Goal: Information Seeking & Learning: Learn about a topic

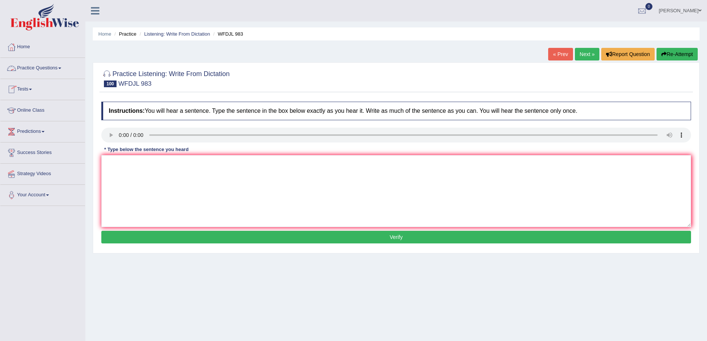
click at [64, 71] on link "Practice Questions" at bounding box center [42, 67] width 85 height 19
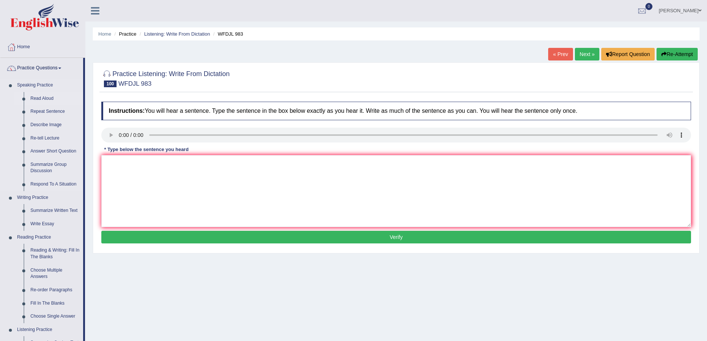
click at [47, 96] on link "Read Aloud" at bounding box center [55, 98] width 56 height 13
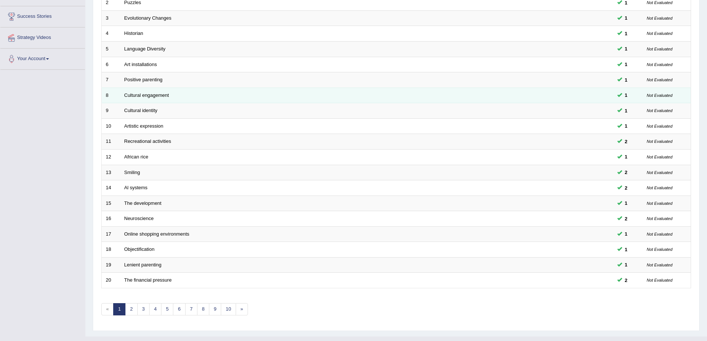
scroll to position [150, 0]
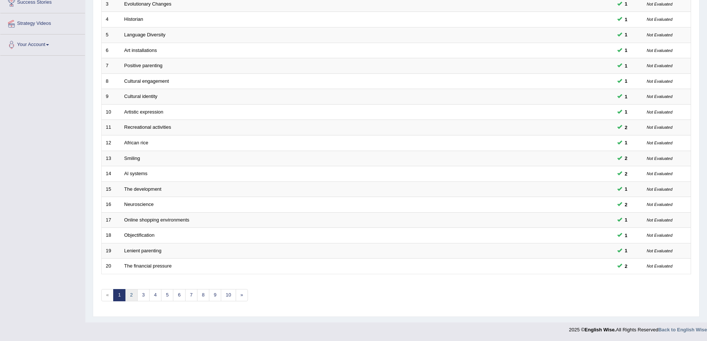
click at [131, 295] on link "2" at bounding box center [131, 295] width 12 height 12
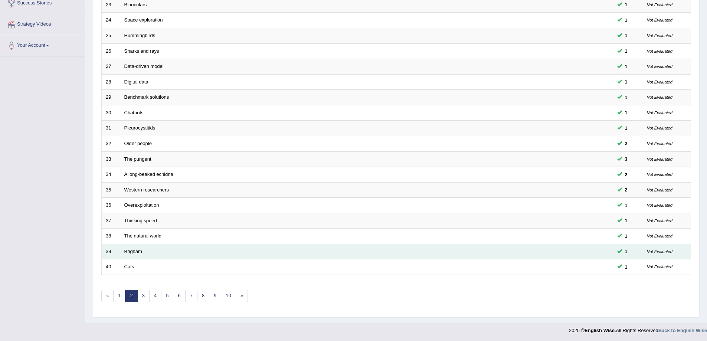
scroll to position [150, 0]
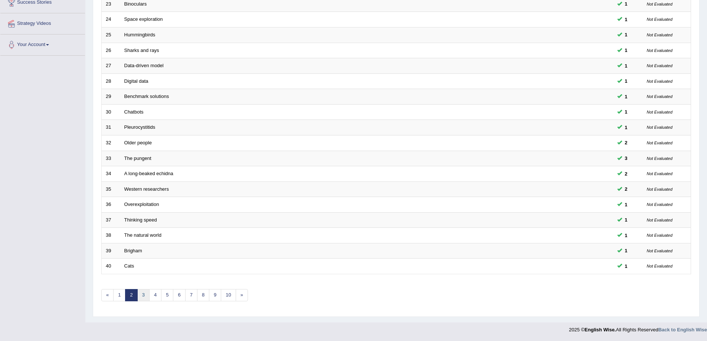
click at [140, 292] on link "3" at bounding box center [143, 295] width 12 height 12
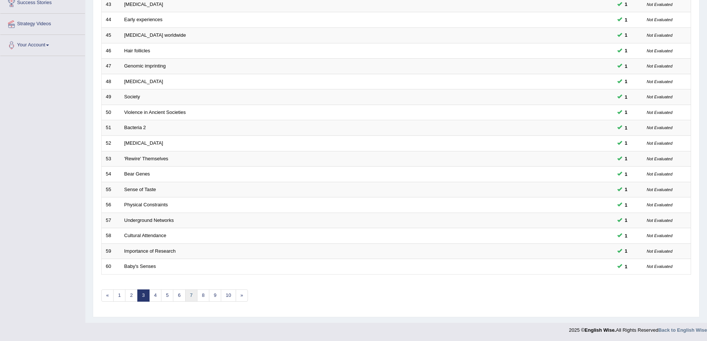
scroll to position [150, 0]
click at [158, 299] on link "4" at bounding box center [155, 295] width 12 height 12
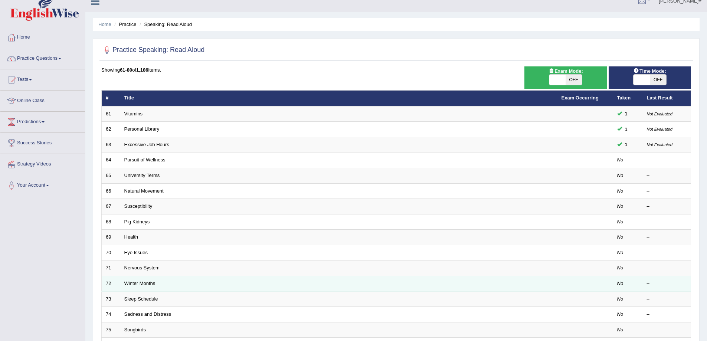
scroll to position [12, 0]
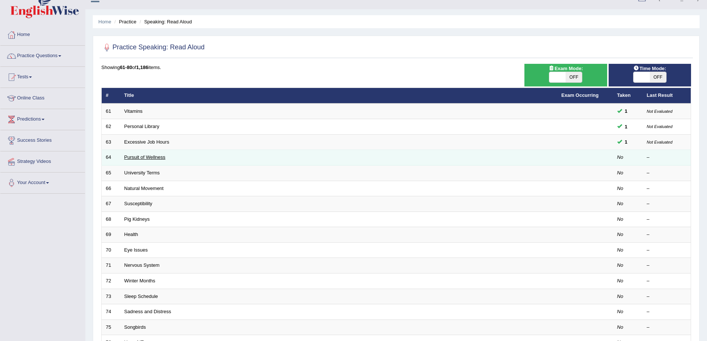
click at [142, 157] on link "Pursuit of Wellness" at bounding box center [144, 157] width 41 height 6
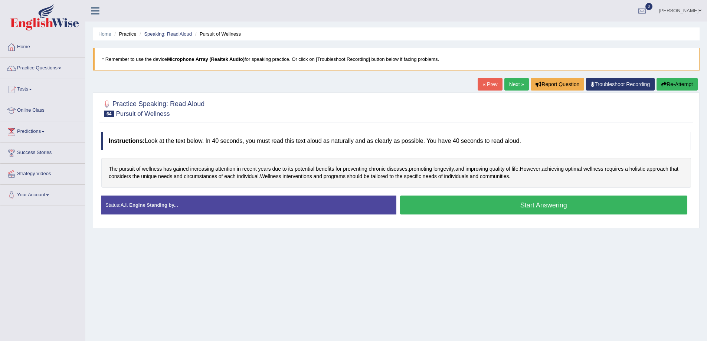
click at [505, 213] on button "Start Answering" at bounding box center [544, 205] width 288 height 19
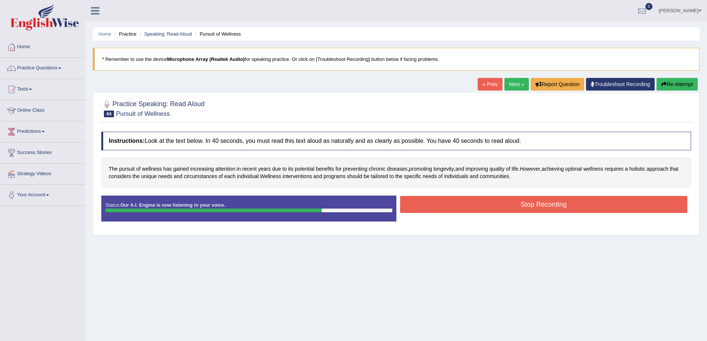
click at [476, 210] on button "Stop Recording" at bounding box center [544, 204] width 288 height 17
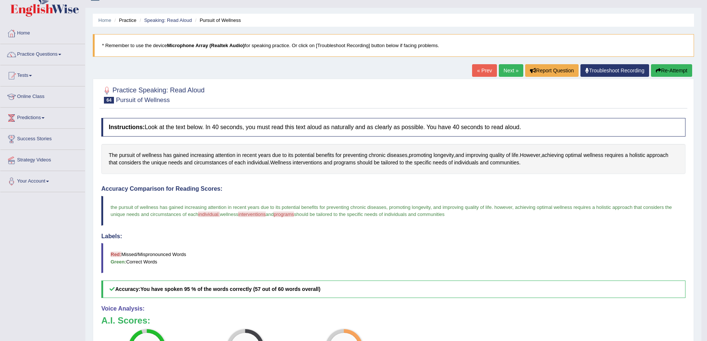
scroll to position [12, 0]
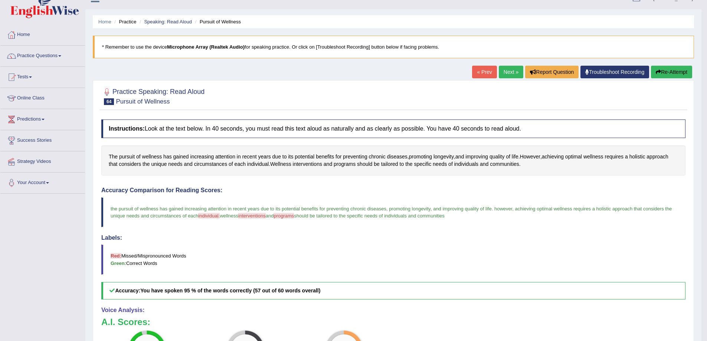
click at [512, 72] on link "Next »" at bounding box center [511, 72] width 24 height 13
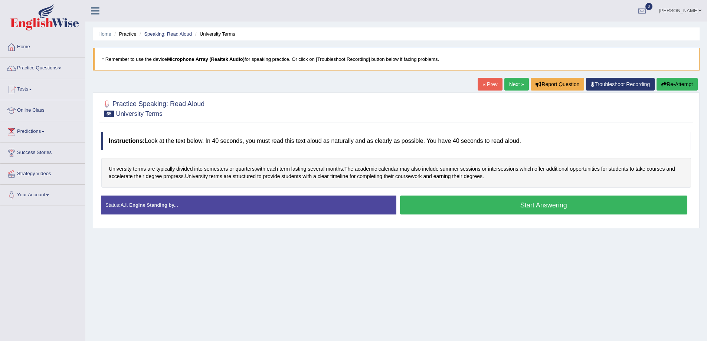
click at [468, 203] on button "Start Answering" at bounding box center [544, 205] width 288 height 19
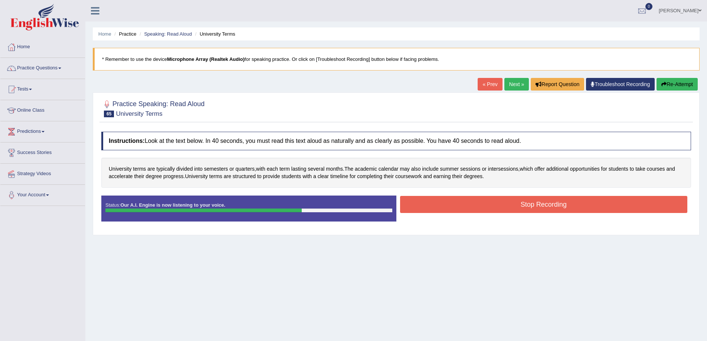
click at [492, 212] on button "Stop Recording" at bounding box center [544, 204] width 288 height 17
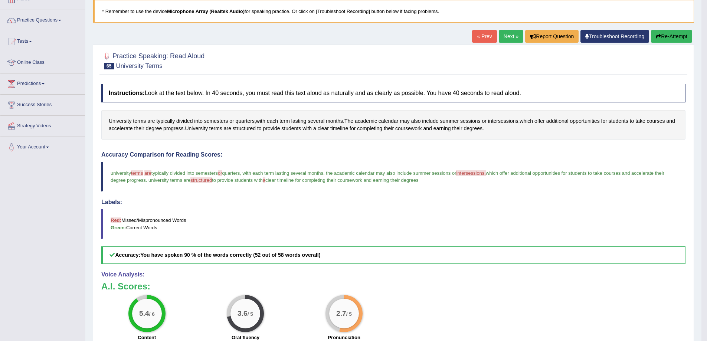
scroll to position [45, 0]
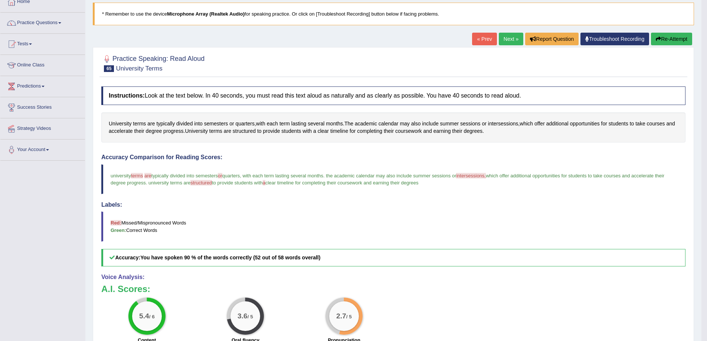
click at [510, 43] on link "Next »" at bounding box center [511, 39] width 24 height 13
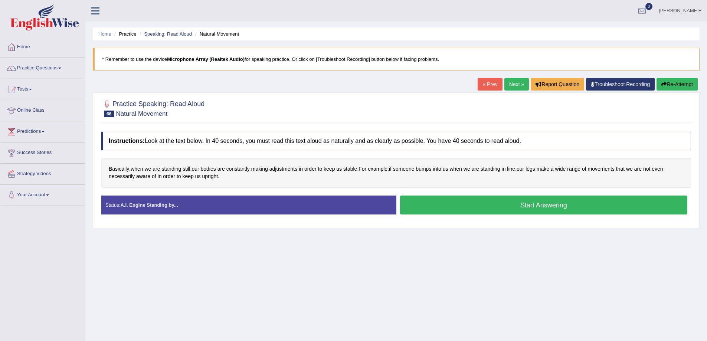
click at [574, 209] on button "Start Answering" at bounding box center [544, 205] width 288 height 19
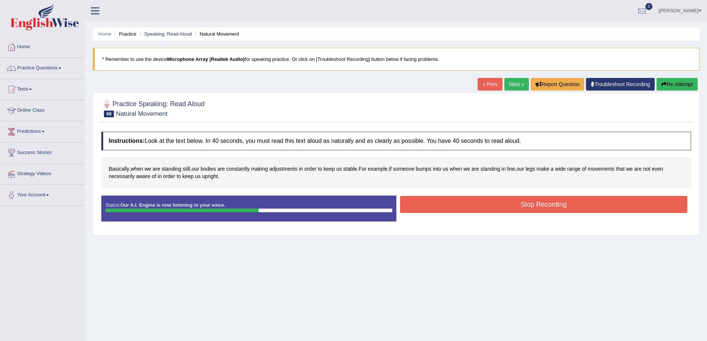
click at [593, 206] on button "Stop Recording" at bounding box center [544, 204] width 288 height 17
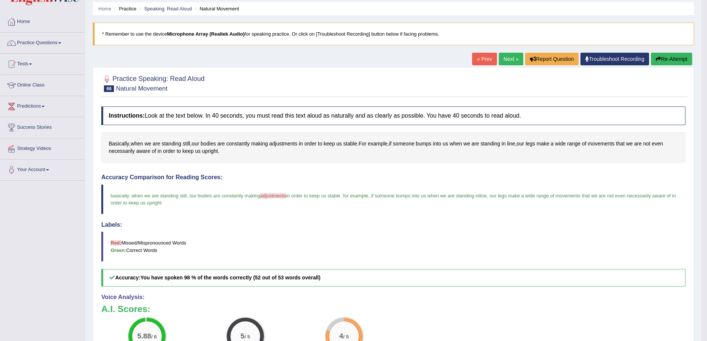
scroll to position [25, 0]
click at [507, 55] on link "Next »" at bounding box center [511, 59] width 24 height 13
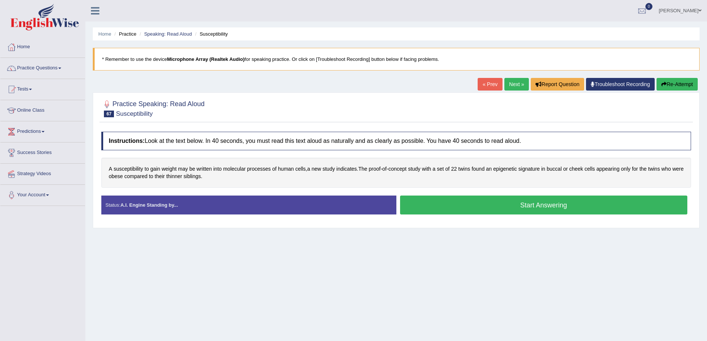
click at [484, 215] on div "Start Answering" at bounding box center [543, 206] width 295 height 21
click at [484, 207] on button "Start Answering" at bounding box center [544, 205] width 288 height 19
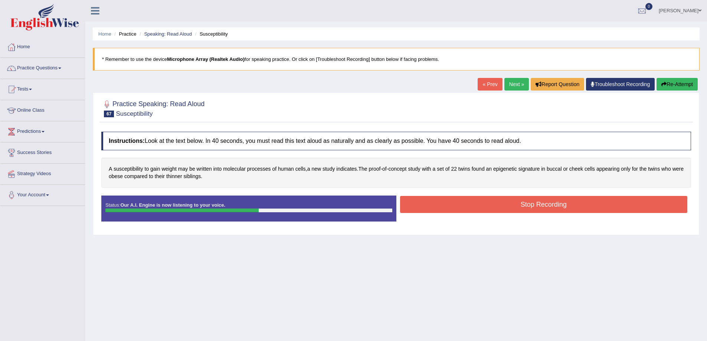
click at [527, 203] on button "Stop Recording" at bounding box center [544, 204] width 288 height 17
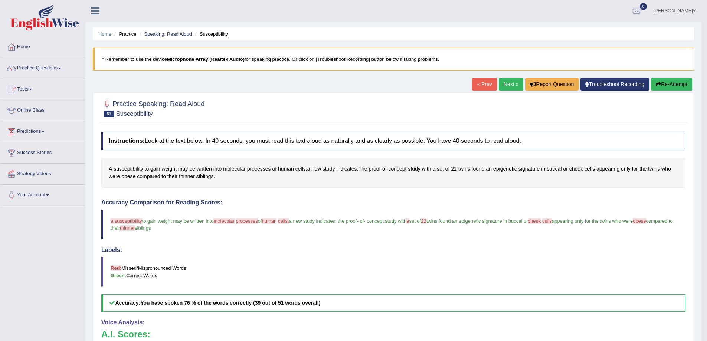
click at [512, 86] on link "Next »" at bounding box center [511, 84] width 24 height 13
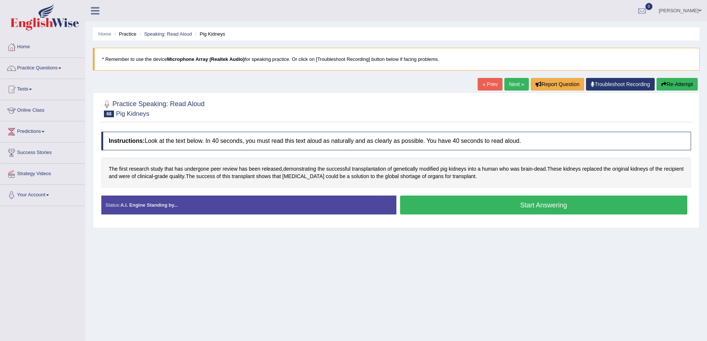
click at [529, 209] on button "Start Answering" at bounding box center [544, 205] width 288 height 19
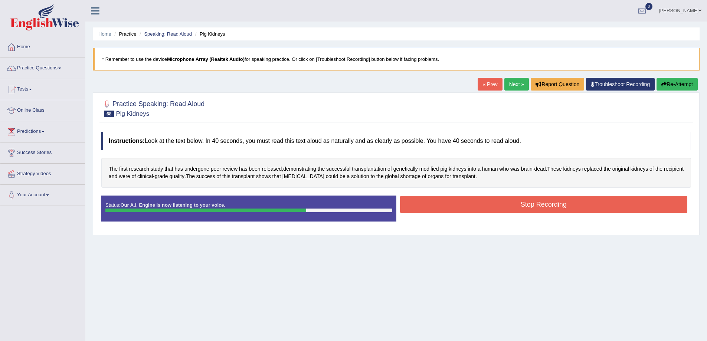
drag, startPoint x: 540, startPoint y: 205, endPoint x: 538, endPoint y: 208, distance: 4.2
click at [538, 208] on button "Stop Recording" at bounding box center [544, 204] width 288 height 17
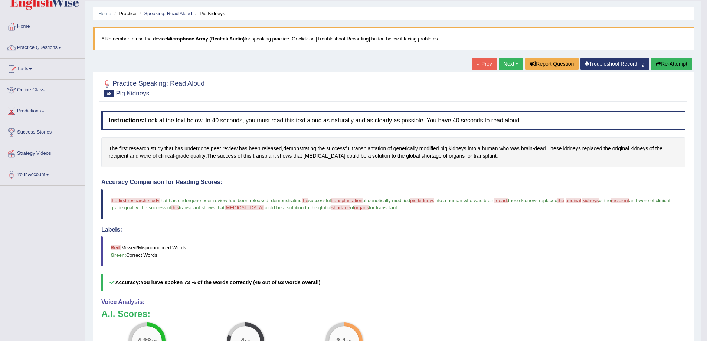
scroll to position [12, 0]
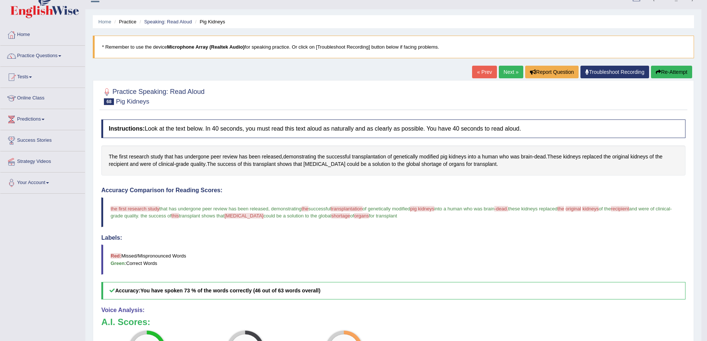
click at [508, 78] on link "Next »" at bounding box center [511, 72] width 24 height 13
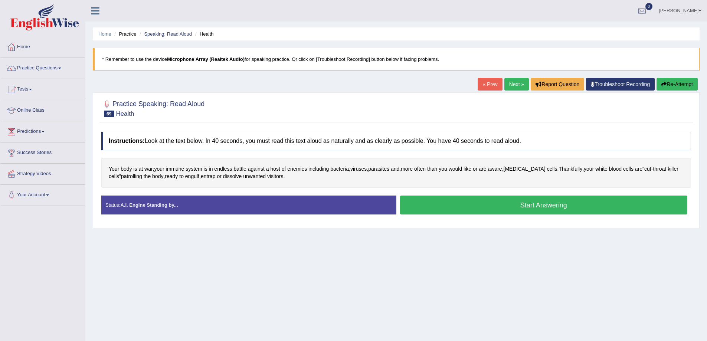
click at [527, 202] on button "Start Answering" at bounding box center [544, 205] width 288 height 19
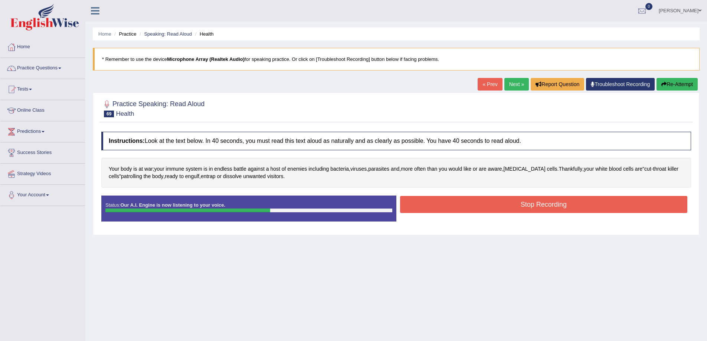
click at [524, 208] on button "Stop Recording" at bounding box center [544, 204] width 288 height 17
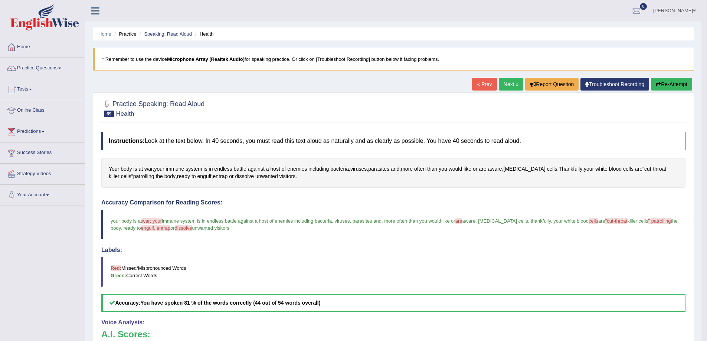
click at [505, 76] on div "Home Practice Speaking: Read Aloud Health * Remember to use the device Micropho…" at bounding box center [393, 233] width 616 height 467
click at [505, 84] on link "Next »" at bounding box center [511, 84] width 24 height 13
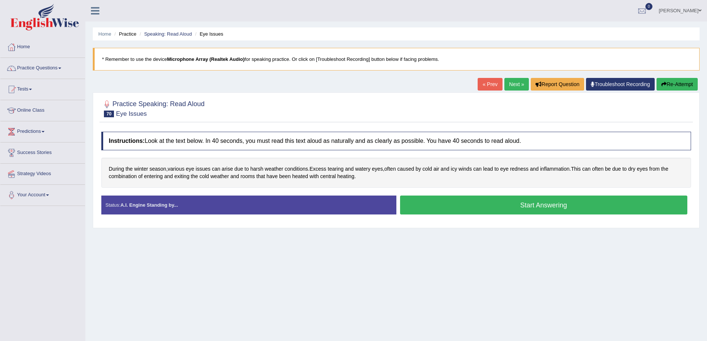
click at [528, 213] on button "Start Answering" at bounding box center [544, 205] width 288 height 19
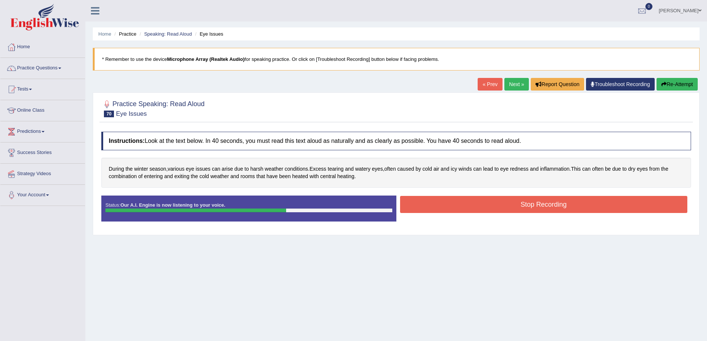
click at [546, 206] on button "Stop Recording" at bounding box center [544, 204] width 288 height 17
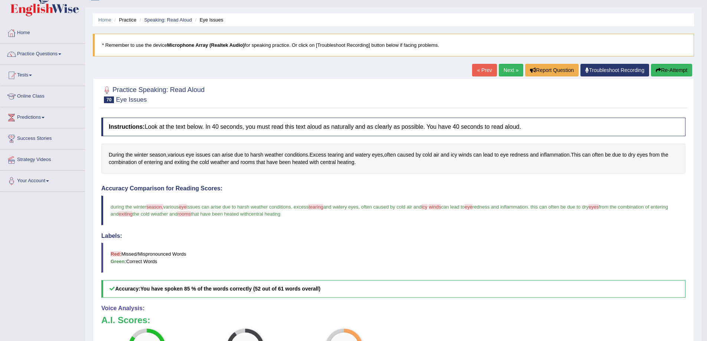
scroll to position [12, 0]
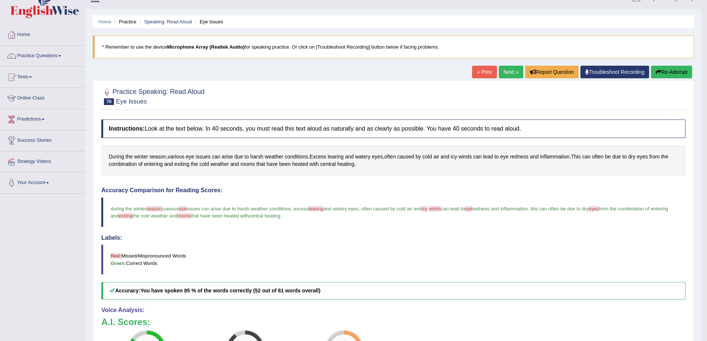
click at [507, 71] on link "Next »" at bounding box center [511, 72] width 24 height 13
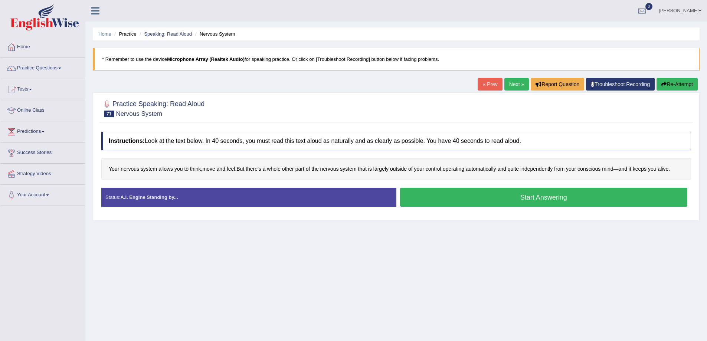
click at [574, 201] on button "Start Answering" at bounding box center [544, 197] width 288 height 19
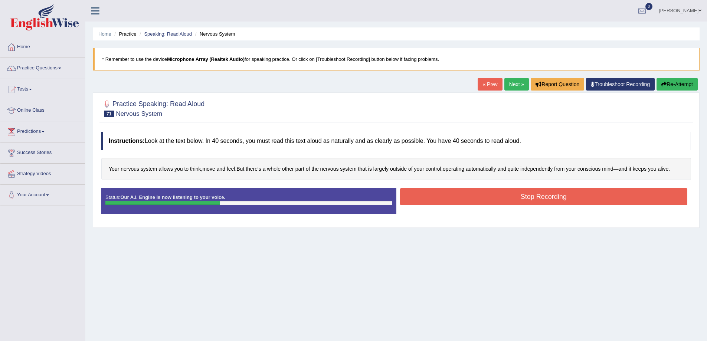
click at [570, 200] on button "Stop Recording" at bounding box center [544, 196] width 288 height 17
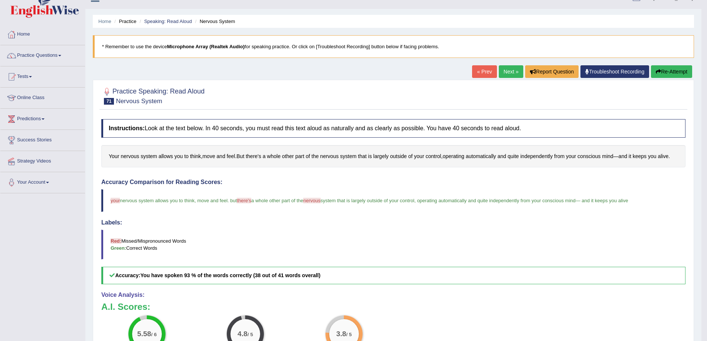
scroll to position [12, 0]
click at [509, 73] on link "Next »" at bounding box center [511, 72] width 24 height 13
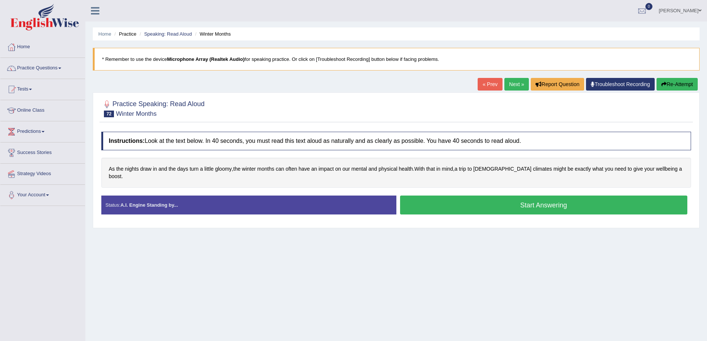
click at [547, 200] on button "Start Answering" at bounding box center [544, 205] width 288 height 19
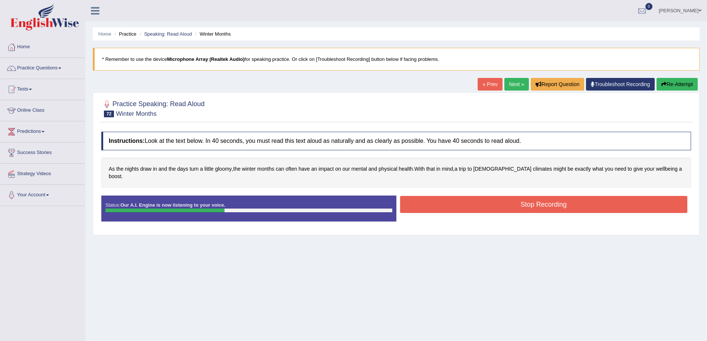
click at [495, 201] on button "Stop Recording" at bounding box center [544, 204] width 288 height 17
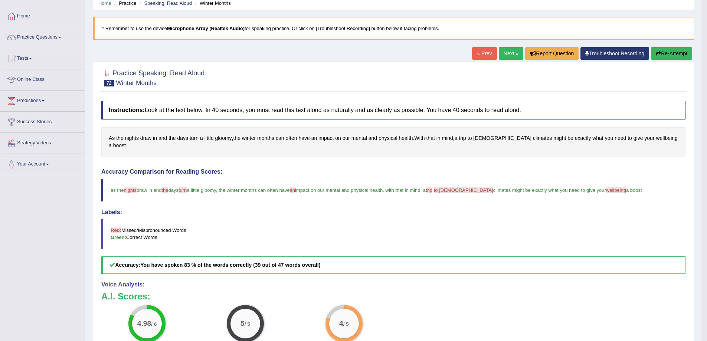
scroll to position [12, 0]
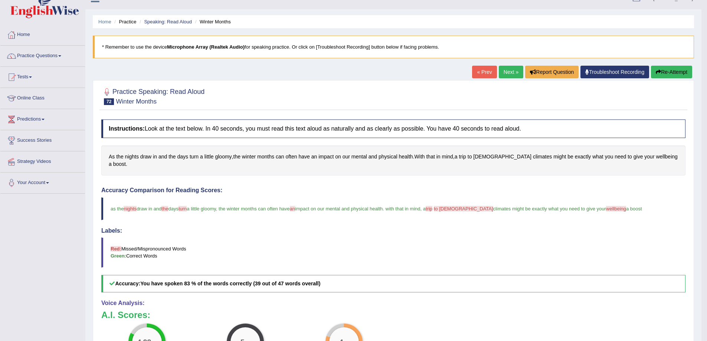
click at [513, 72] on link "Next »" at bounding box center [511, 72] width 24 height 13
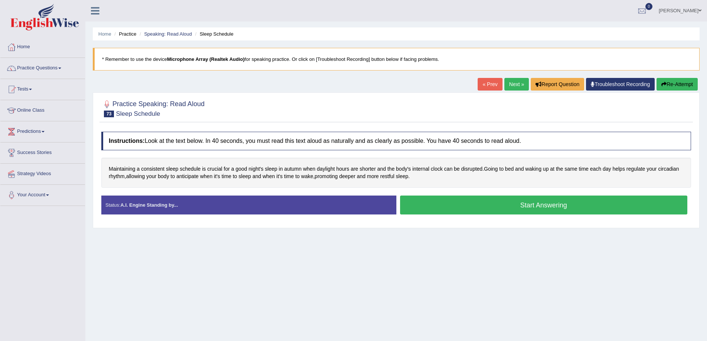
click at [537, 210] on button "Start Answering" at bounding box center [544, 205] width 288 height 19
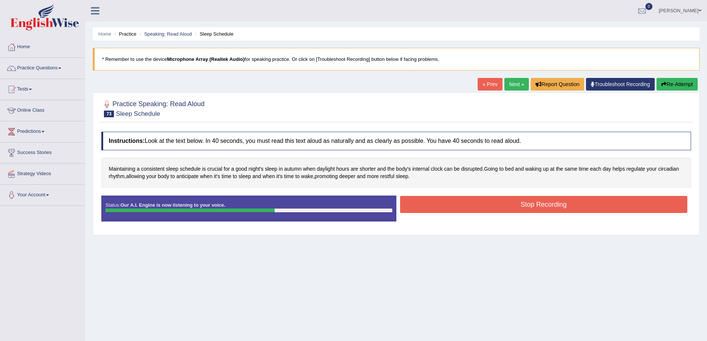
click at [477, 202] on button "Stop Recording" at bounding box center [544, 204] width 288 height 17
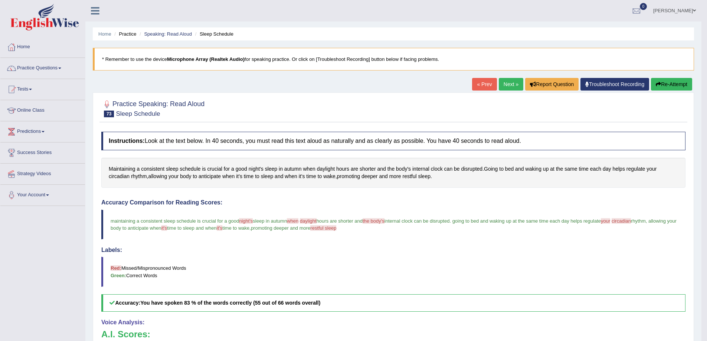
click at [504, 82] on link "Next »" at bounding box center [511, 84] width 24 height 13
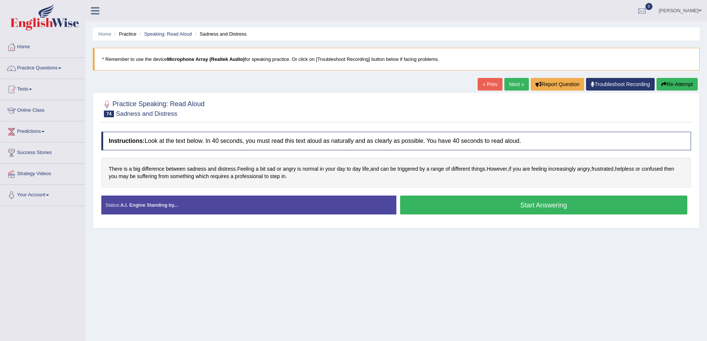
click at [558, 207] on button "Start Answering" at bounding box center [544, 205] width 288 height 19
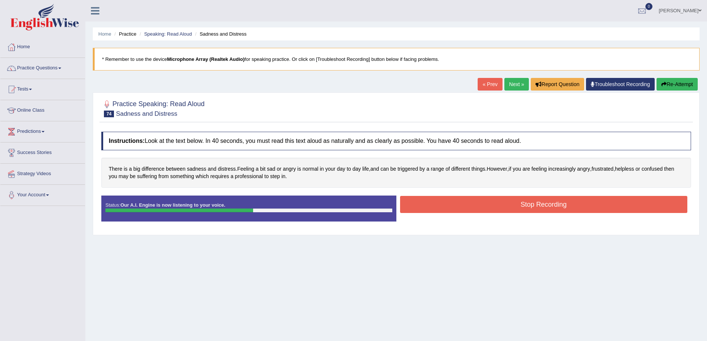
click at [532, 209] on button "Stop Recording" at bounding box center [544, 204] width 288 height 17
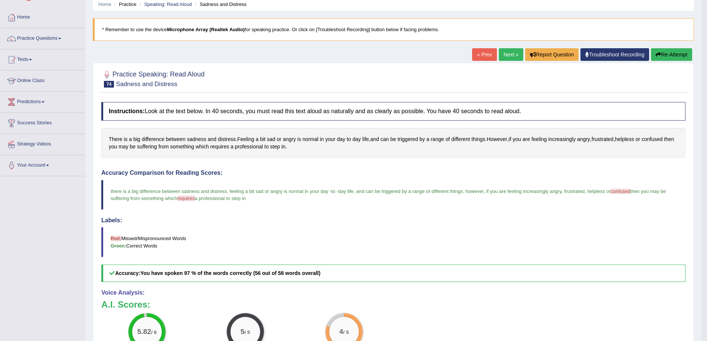
scroll to position [25, 0]
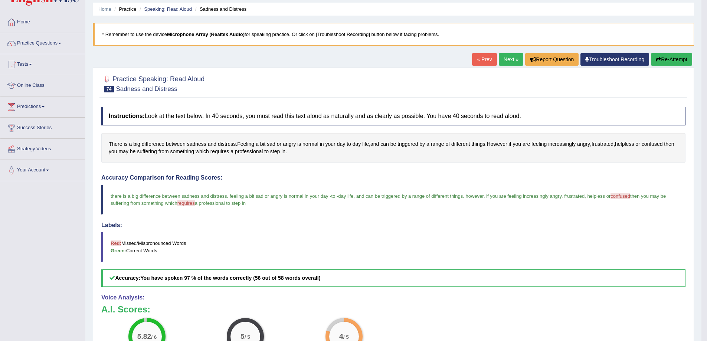
click at [512, 56] on link "Next »" at bounding box center [511, 59] width 24 height 13
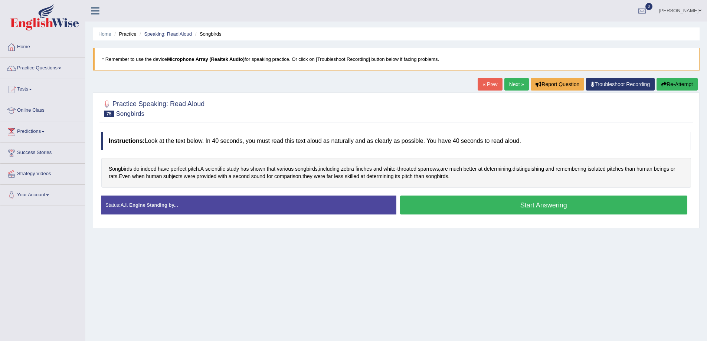
click at [495, 200] on button "Start Answering" at bounding box center [544, 205] width 288 height 19
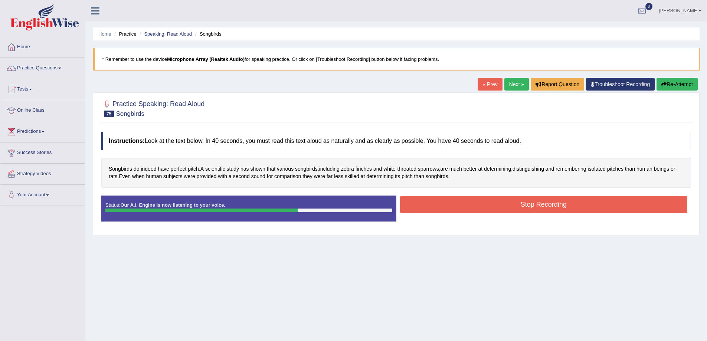
click at [498, 208] on button "Stop Recording" at bounding box center [544, 204] width 288 height 17
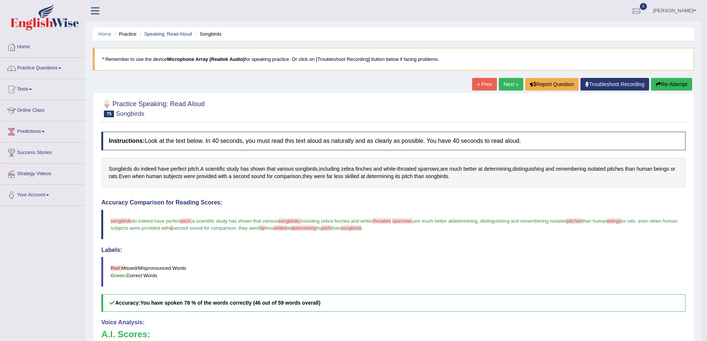
click at [503, 80] on link "Next »" at bounding box center [511, 84] width 24 height 13
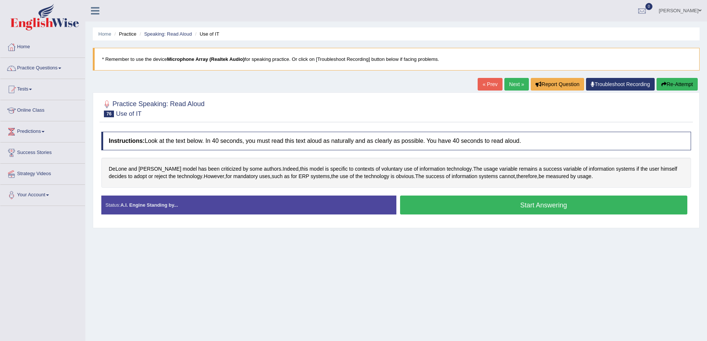
click at [559, 204] on button "Start Answering" at bounding box center [544, 205] width 288 height 19
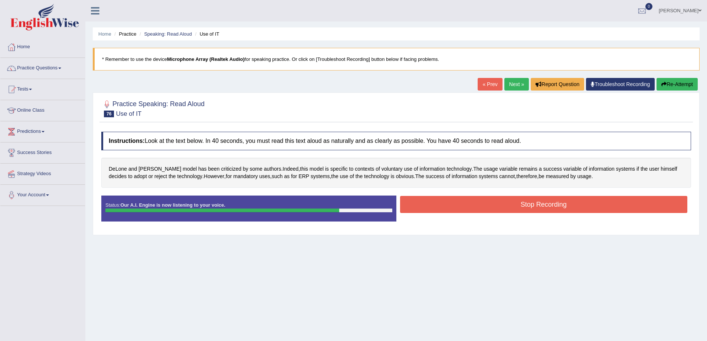
click at [563, 206] on button "Stop Recording" at bounding box center [544, 204] width 288 height 17
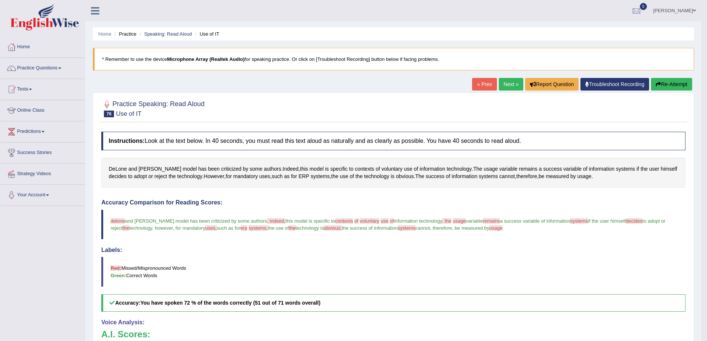
click at [512, 88] on link "Next »" at bounding box center [511, 84] width 24 height 13
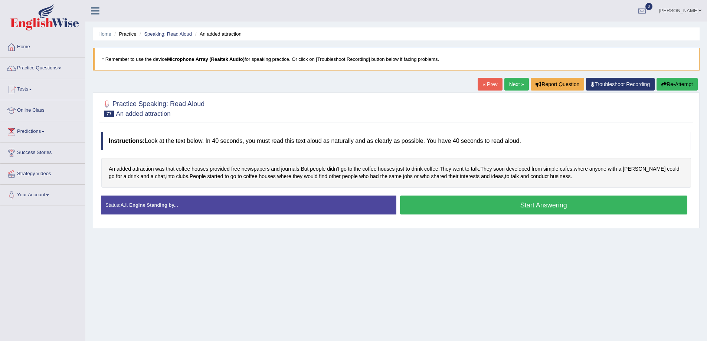
click at [497, 209] on button "Start Answering" at bounding box center [544, 205] width 288 height 19
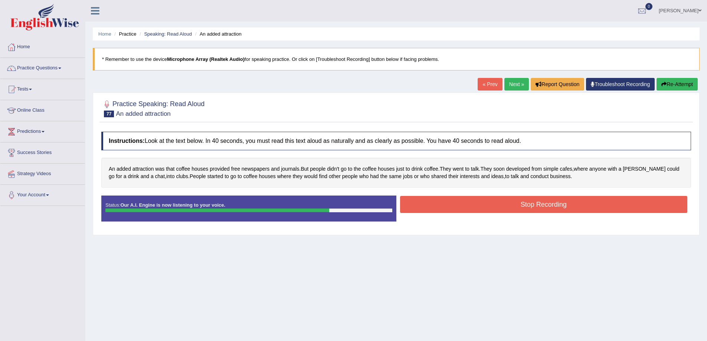
click at [560, 211] on button "Stop Recording" at bounding box center [544, 204] width 288 height 17
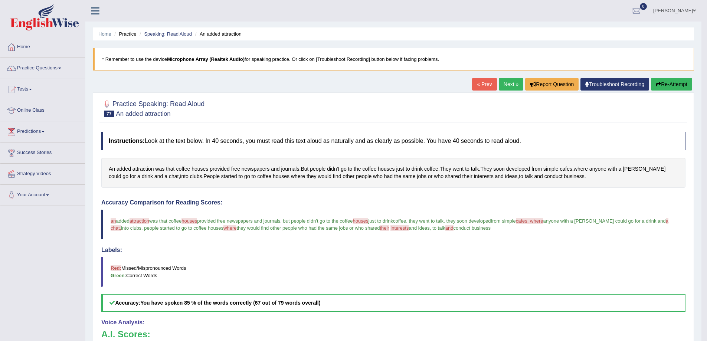
click at [504, 89] on link "Next »" at bounding box center [511, 84] width 24 height 13
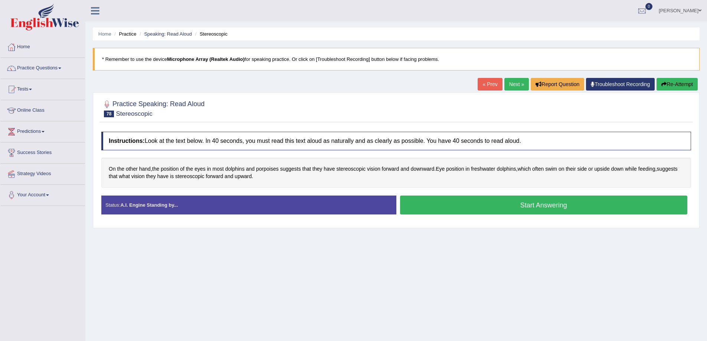
click at [495, 209] on button "Start Answering" at bounding box center [544, 205] width 288 height 19
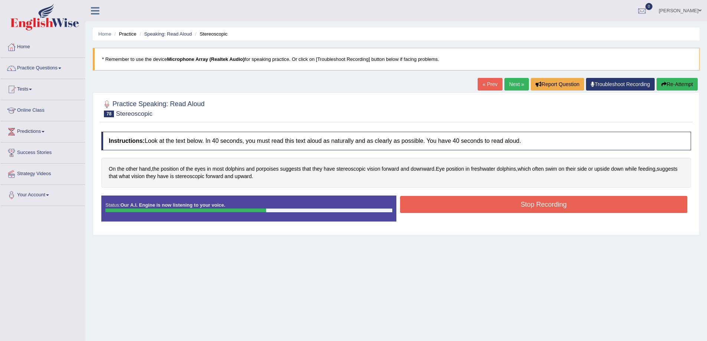
click at [535, 198] on button "Stop Recording" at bounding box center [544, 204] width 288 height 17
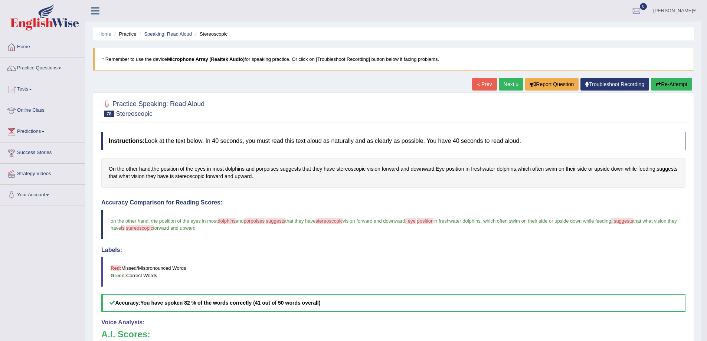
click at [499, 79] on link "Next »" at bounding box center [511, 84] width 24 height 13
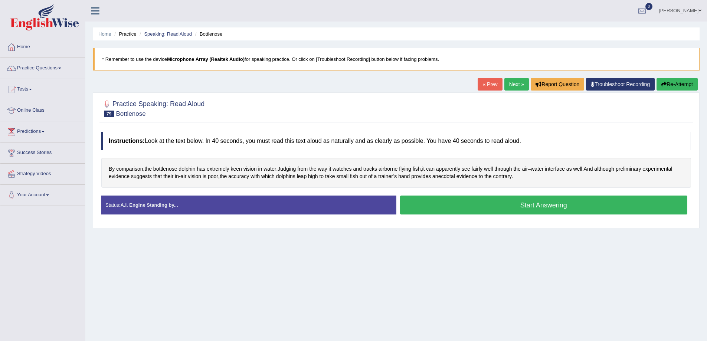
click at [514, 89] on link "Next »" at bounding box center [516, 84] width 24 height 13
click at [521, 86] on link "Next »" at bounding box center [516, 84] width 24 height 13
click at [700, 10] on span at bounding box center [699, 10] width 3 height 5
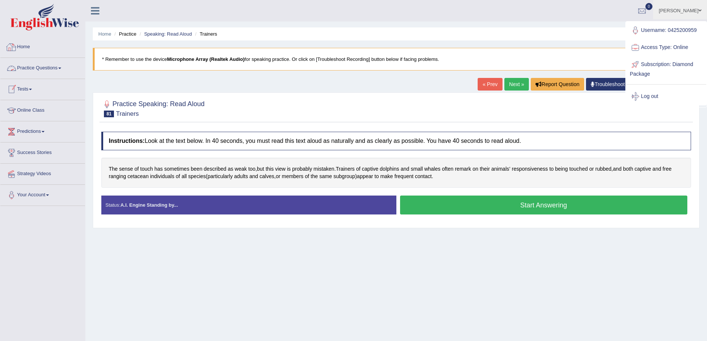
click at [24, 48] on link "Home" at bounding box center [42, 46] width 85 height 19
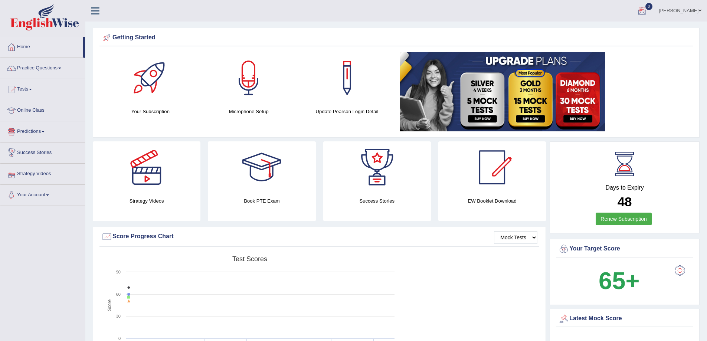
click at [700, 12] on span at bounding box center [699, 10] width 3 height 5
click at [651, 92] on link "Log out" at bounding box center [666, 96] width 80 height 17
